Goal: Task Accomplishment & Management: Manage account settings

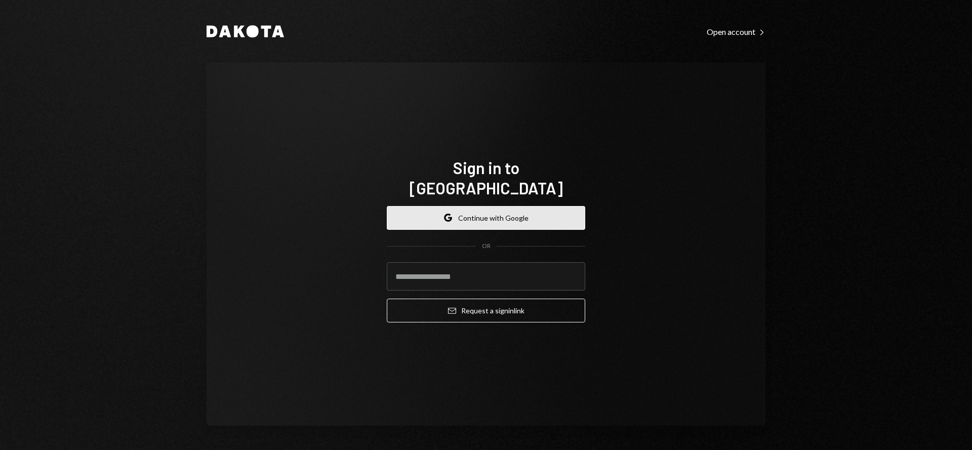
click at [496, 210] on button "Google Continue with Google" at bounding box center [486, 218] width 198 height 24
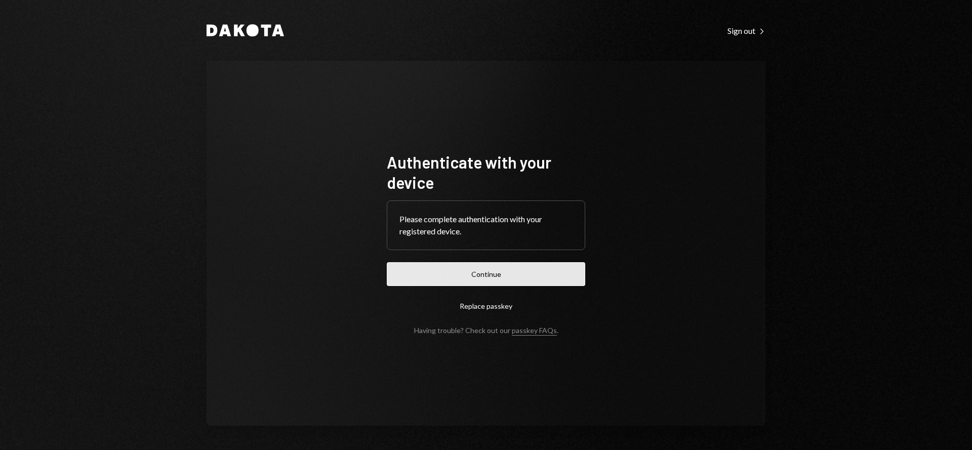
click at [438, 276] on button "Continue" at bounding box center [486, 274] width 198 height 24
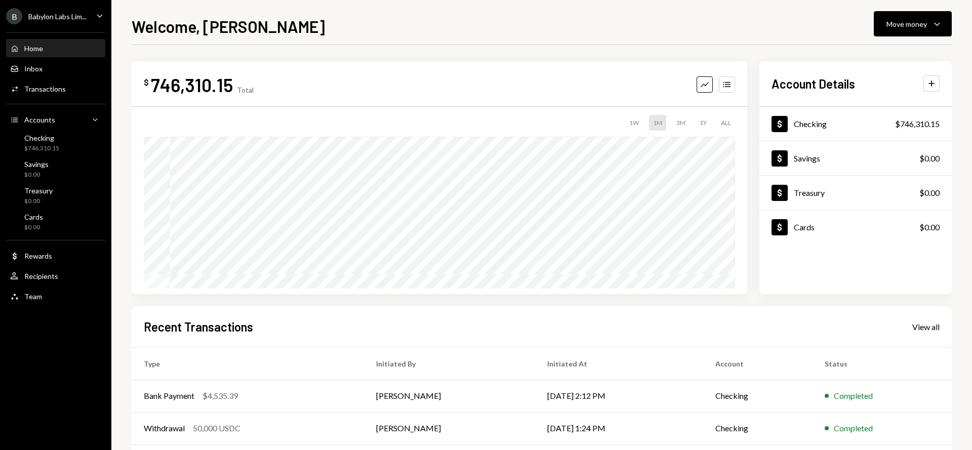
click at [77, 21] on div "B Babylon Labs Lim..." at bounding box center [46, 16] width 80 height 16
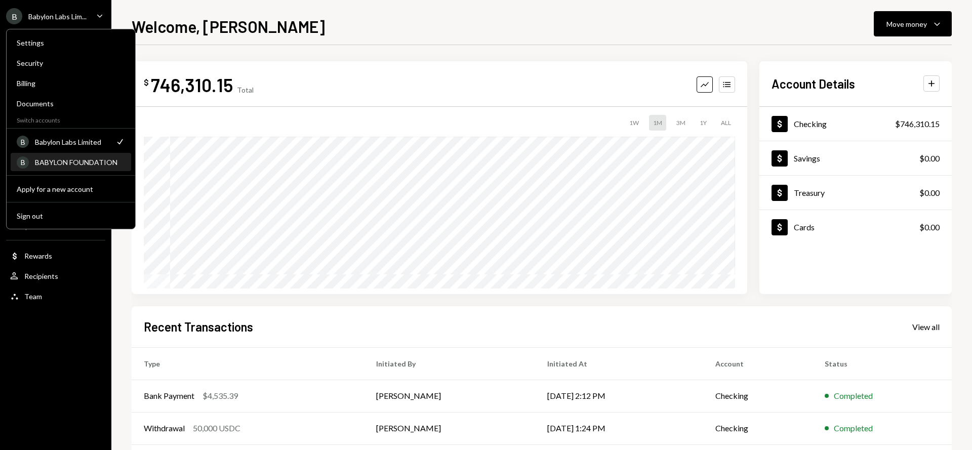
click at [81, 159] on div "BABYLON FOUNDATION" at bounding box center [80, 162] width 90 height 9
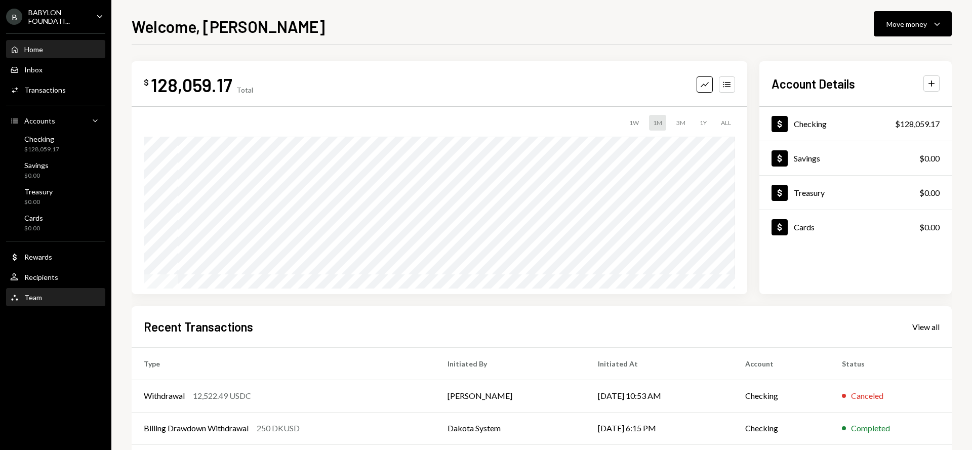
click at [57, 304] on div "Team Team" at bounding box center [55, 297] width 91 height 17
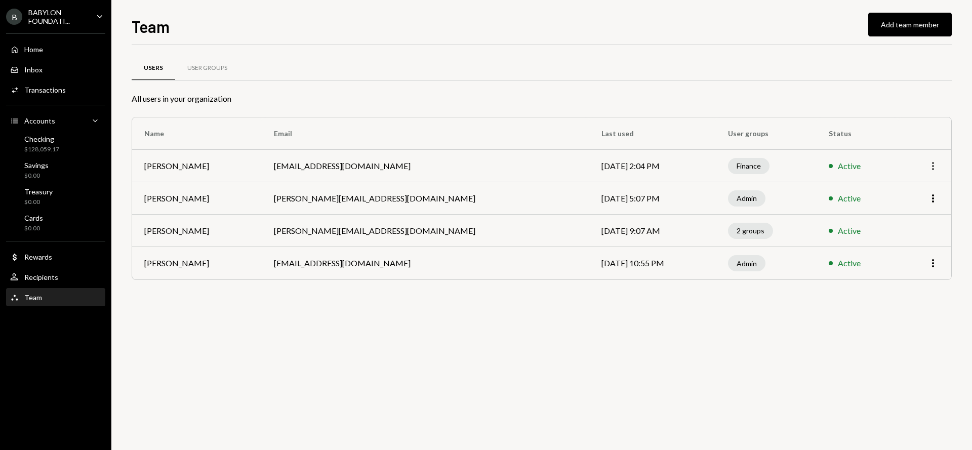
click at [930, 168] on icon "More" at bounding box center [933, 166] width 12 height 12
click at [894, 123] on th "Status" at bounding box center [856, 133] width 81 height 32
click at [931, 165] on icon "More" at bounding box center [933, 166] width 12 height 12
click at [912, 187] on div "Reset PIN" at bounding box center [909, 188] width 51 height 18
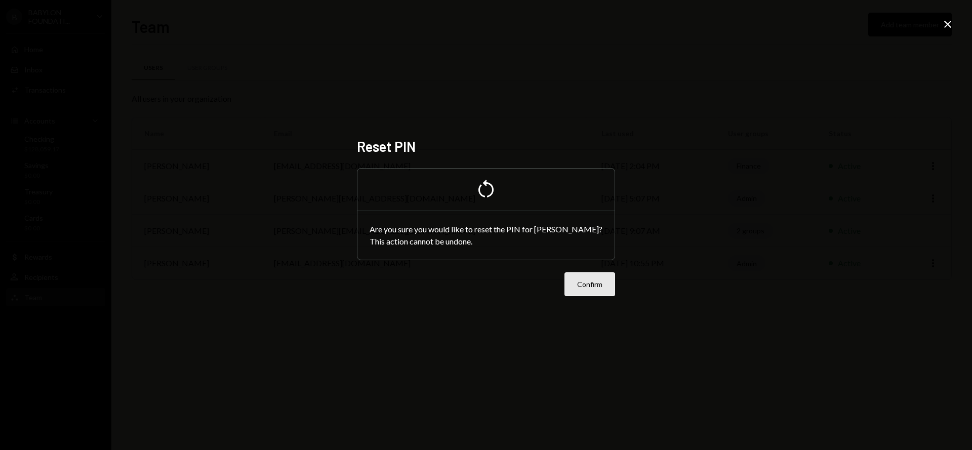
click at [588, 283] on button "Confirm" at bounding box center [589, 284] width 51 height 24
